Goal: Find specific fact: Find specific fact

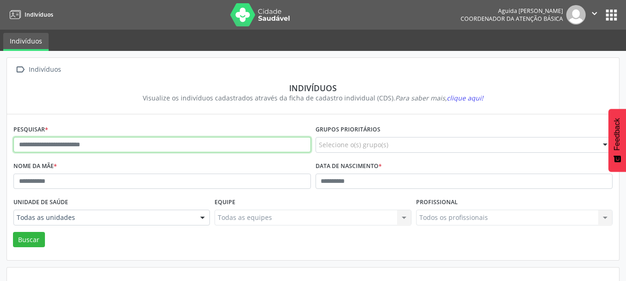
click at [84, 140] on input "text" at bounding box center [162, 145] width 298 height 16
click at [13, 232] on button "Buscar" at bounding box center [29, 240] width 32 height 16
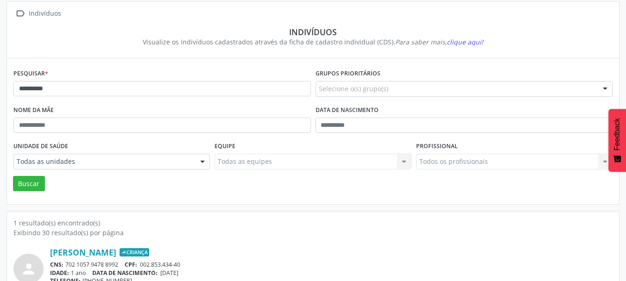
scroll to position [72, 0]
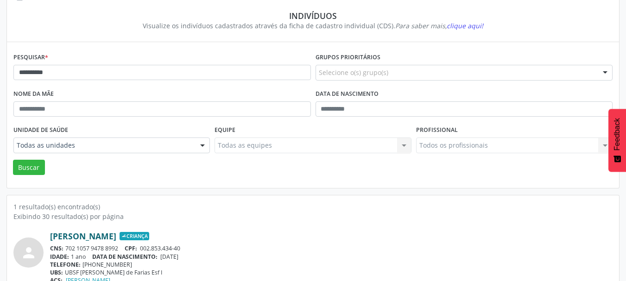
click at [116, 236] on link "[PERSON_NAME]" at bounding box center [83, 236] width 66 height 10
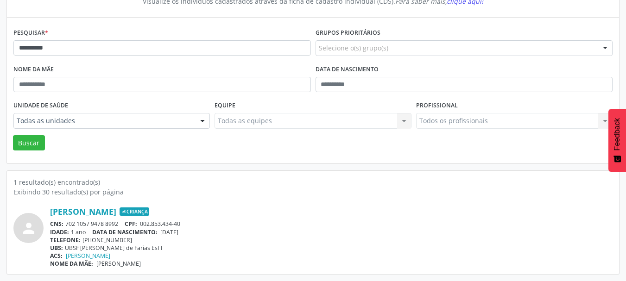
drag, startPoint x: 195, startPoint y: 230, endPoint x: 165, endPoint y: 232, distance: 30.7
click at [165, 232] on div "IDADE: 1 ano DATA DE NASCIMENTO: [DEMOGRAPHIC_DATA]" at bounding box center [331, 233] width 563 height 8
copy span "[DATE]"
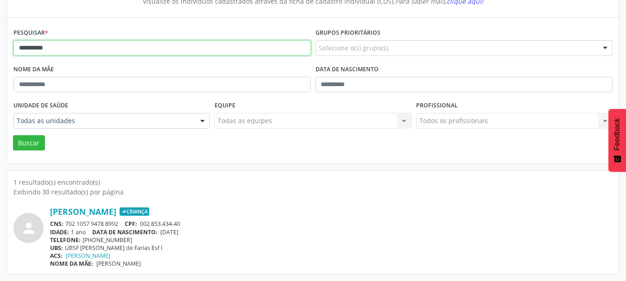
drag, startPoint x: 57, startPoint y: 44, endPoint x: 0, endPoint y: 56, distance: 58.6
click at [0, 56] on div "**********" at bounding box center [313, 117] width 626 height 327
click at [13, 135] on button "Buscar" at bounding box center [29, 143] width 32 height 16
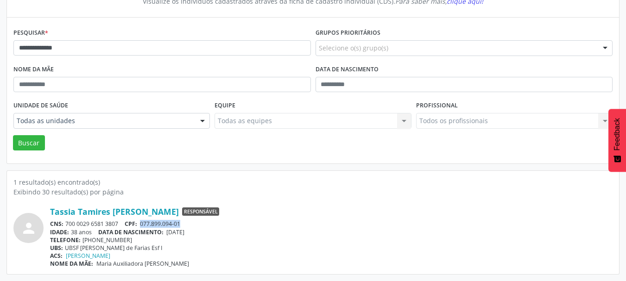
drag, startPoint x: 185, startPoint y: 223, endPoint x: 141, endPoint y: 225, distance: 44.1
click at [141, 225] on div "CNS: 700 0029 6581 3807 CPF: 077.899.094-01" at bounding box center [331, 224] width 563 height 8
copy span "077.899.094-01"
drag, startPoint x: 201, startPoint y: 232, endPoint x: 169, endPoint y: 234, distance: 32.0
click at [169, 234] on div "IDADE: 38 anos DATA DE NASCIMENTO: [DEMOGRAPHIC_DATA]" at bounding box center [331, 233] width 563 height 8
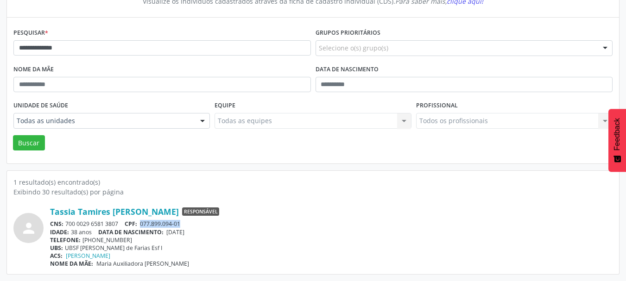
copy span "[DATE]"
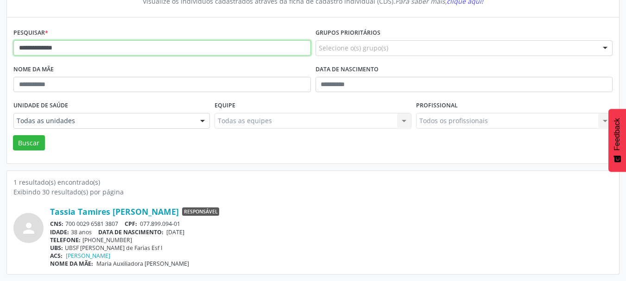
drag, startPoint x: 74, startPoint y: 46, endPoint x: 0, endPoint y: 42, distance: 73.8
click at [0, 43] on div "**********" at bounding box center [313, 117] width 626 height 327
type input "**********"
click at [13, 135] on button "Buscar" at bounding box center [29, 143] width 32 height 16
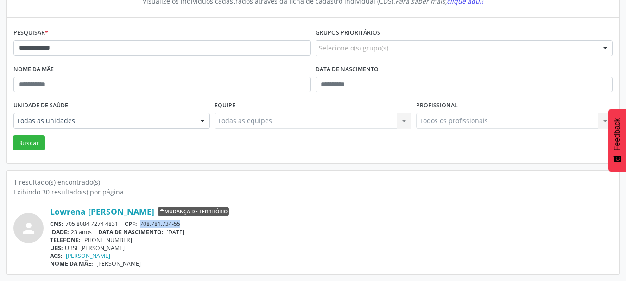
drag, startPoint x: 184, startPoint y: 223, endPoint x: 141, endPoint y: 225, distance: 42.3
click at [141, 225] on div "CNS: 705 8084 7274 4831 CPF: 708.781.734-55" at bounding box center [331, 224] width 563 height 8
copy span "708.781.734-55"
drag, startPoint x: 202, startPoint y: 232, endPoint x: 170, endPoint y: 235, distance: 31.7
click at [170, 235] on div "IDADE: 23 anos DATA DE NASCIMENTO: [DEMOGRAPHIC_DATA]" at bounding box center [331, 233] width 563 height 8
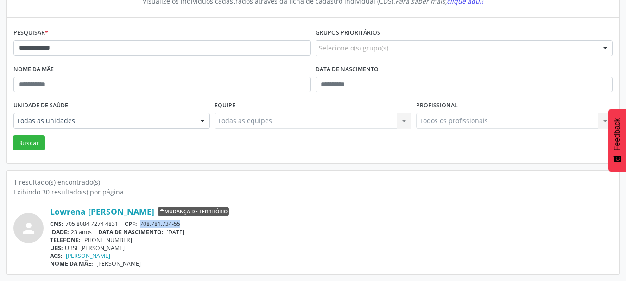
copy span "[DATE]"
drag, startPoint x: 184, startPoint y: 222, endPoint x: 143, endPoint y: 221, distance: 40.3
click at [143, 221] on div "CNS: 705 8084 7274 4831 CPF: 708.781.734-55" at bounding box center [331, 224] width 563 height 8
copy span "708.781.734-55"
drag, startPoint x: 200, startPoint y: 235, endPoint x: 170, endPoint y: 231, distance: 30.4
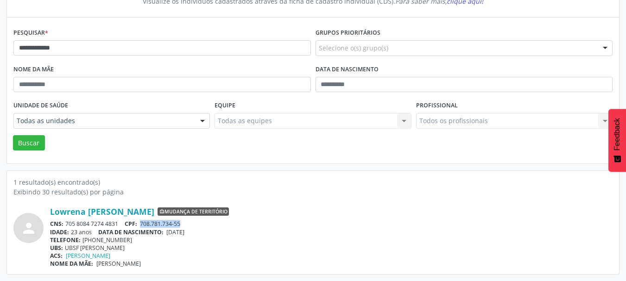
click at [170, 231] on div "IDADE: 23 anos DATA DE NASCIMENTO: [DEMOGRAPHIC_DATA]" at bounding box center [331, 233] width 563 height 8
copy span "[DATE]"
